Goal: Information Seeking & Learning: Learn about a topic

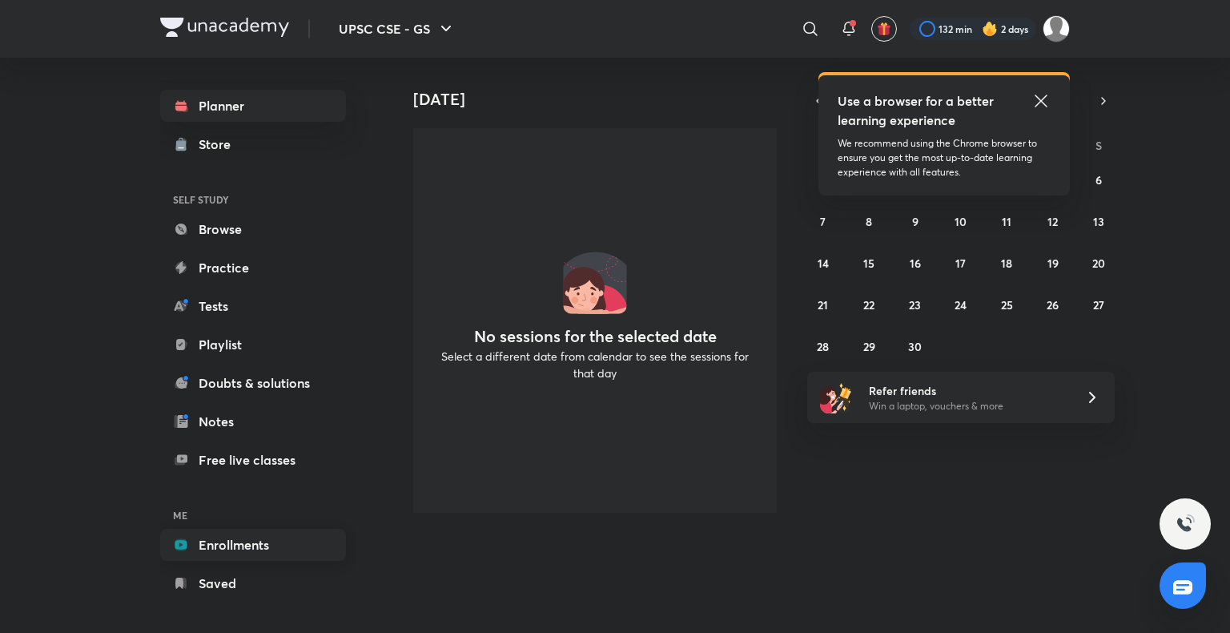
click at [279, 553] on link "Enrollments" at bounding box center [253, 545] width 186 height 32
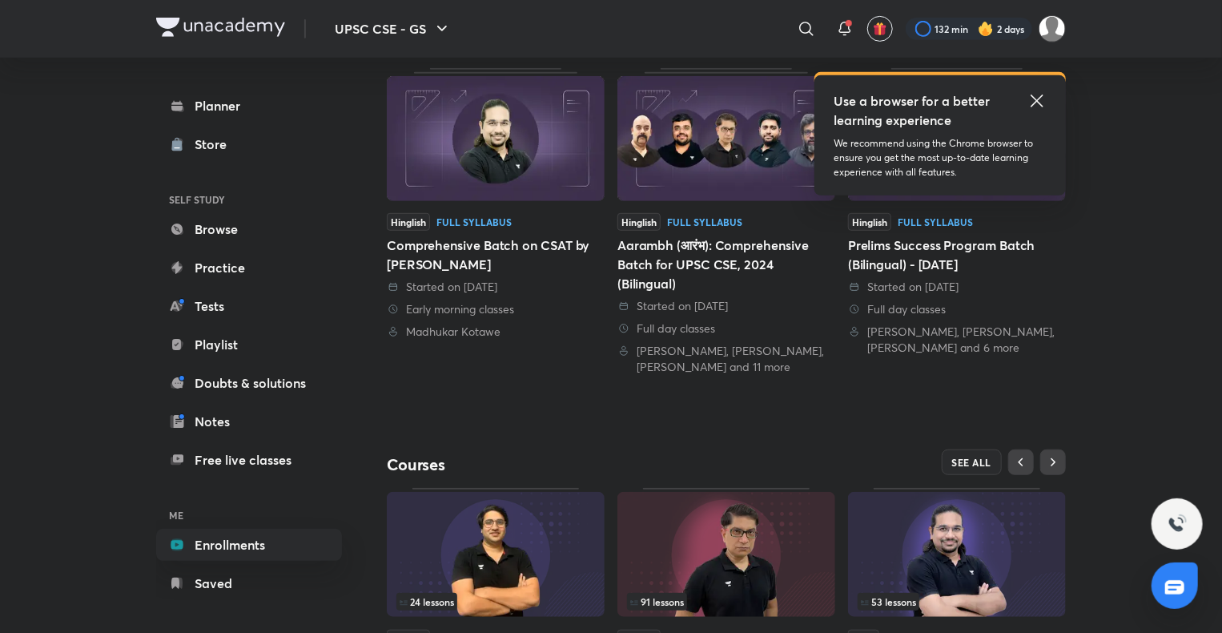
scroll to position [388, 0]
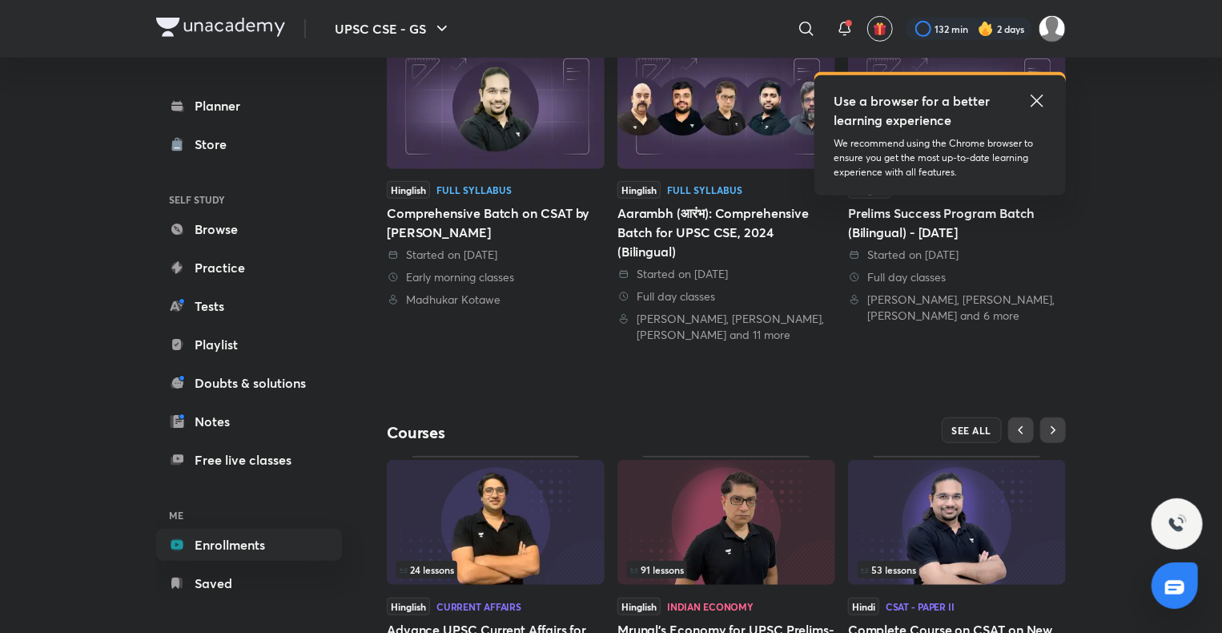
click at [948, 518] on img at bounding box center [957, 522] width 218 height 125
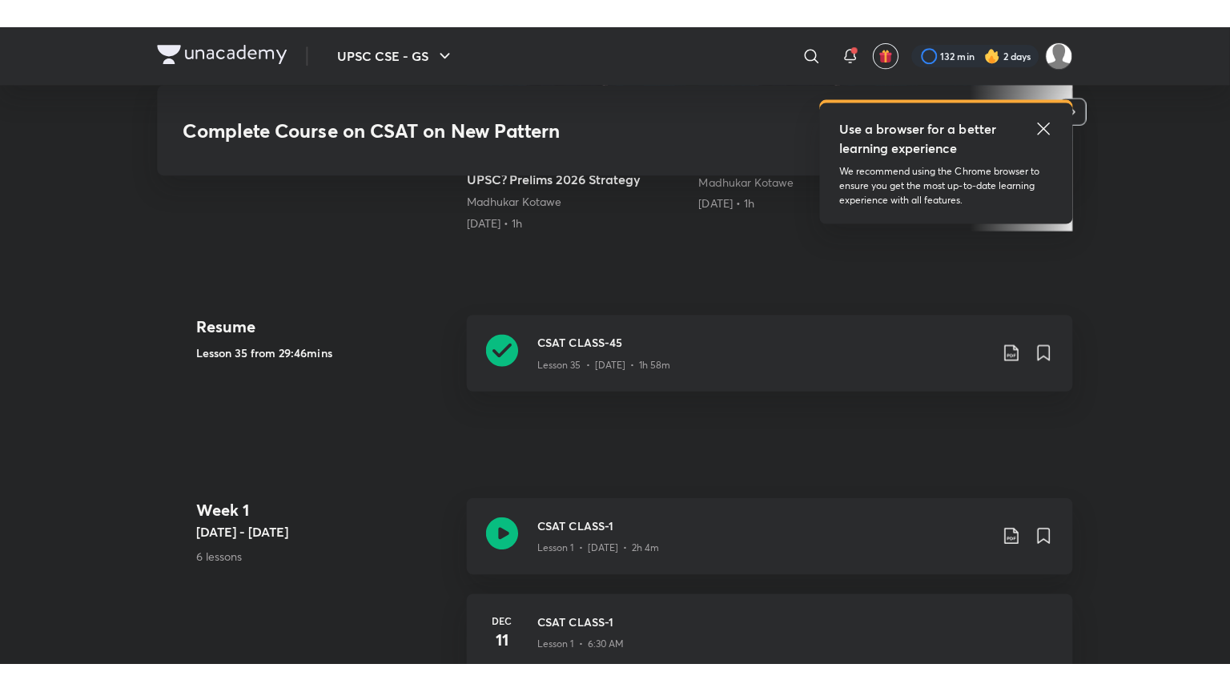
scroll to position [687, 0]
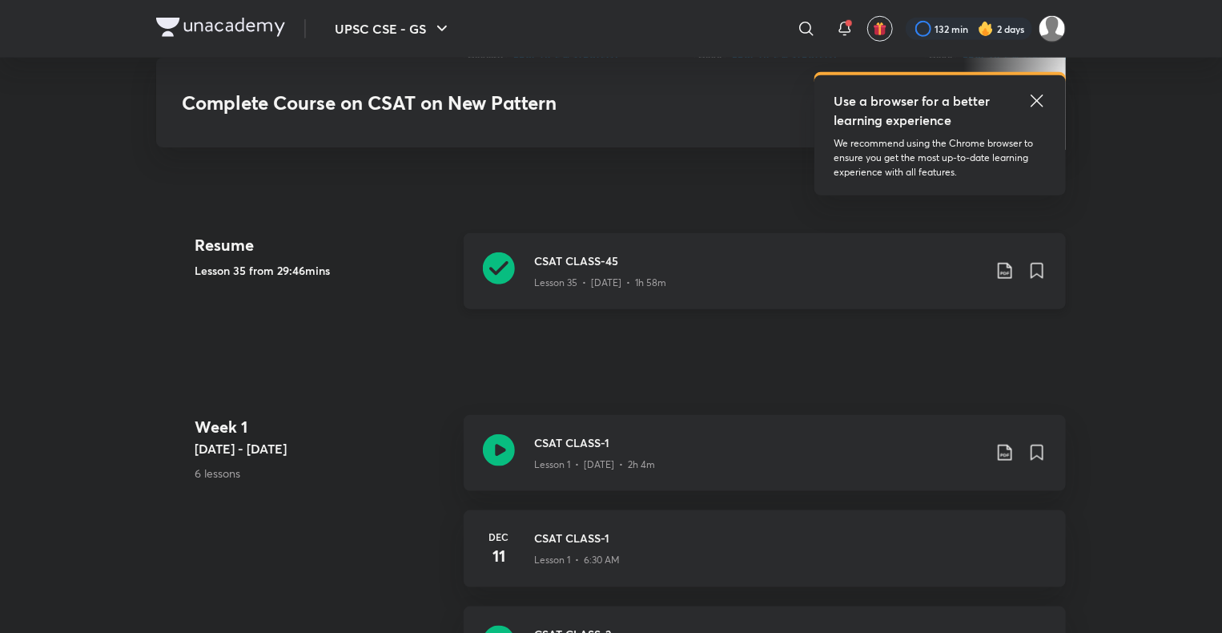
click at [638, 260] on h3 "CSAT CLASS-45" at bounding box center [758, 260] width 449 height 17
